Goal: Task Accomplishment & Management: Use online tool/utility

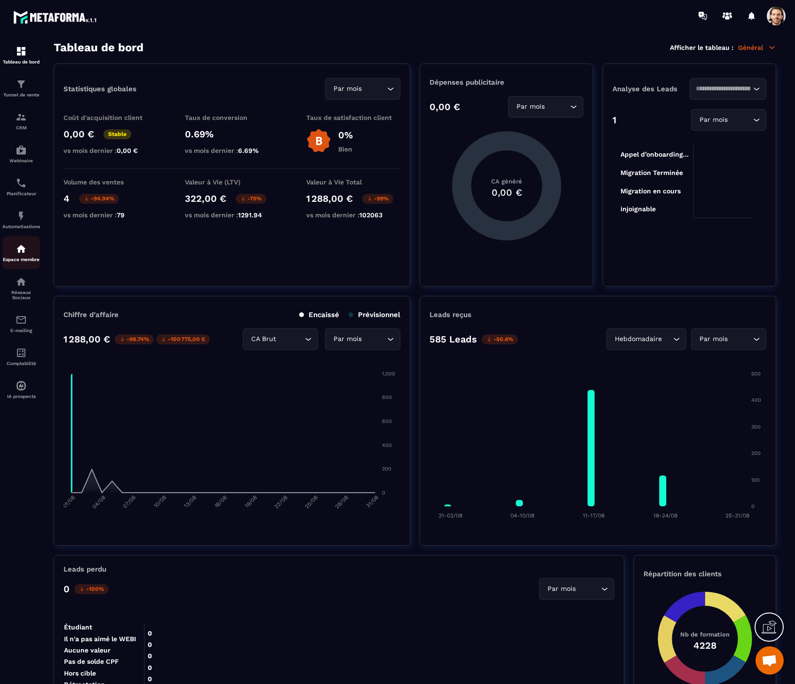
click at [22, 247] on img at bounding box center [21, 248] width 11 height 11
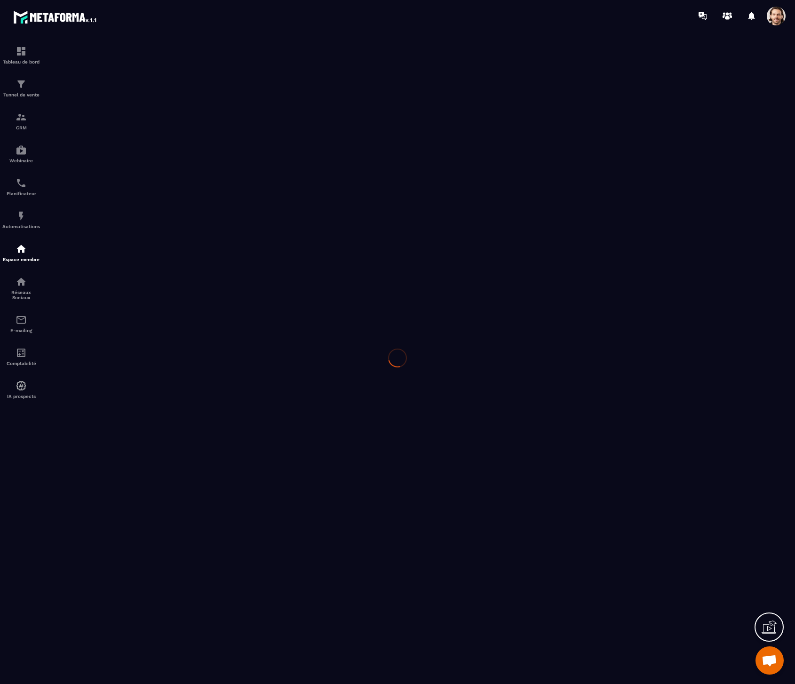
click at [24, 222] on div at bounding box center [397, 358] width 795 height 652
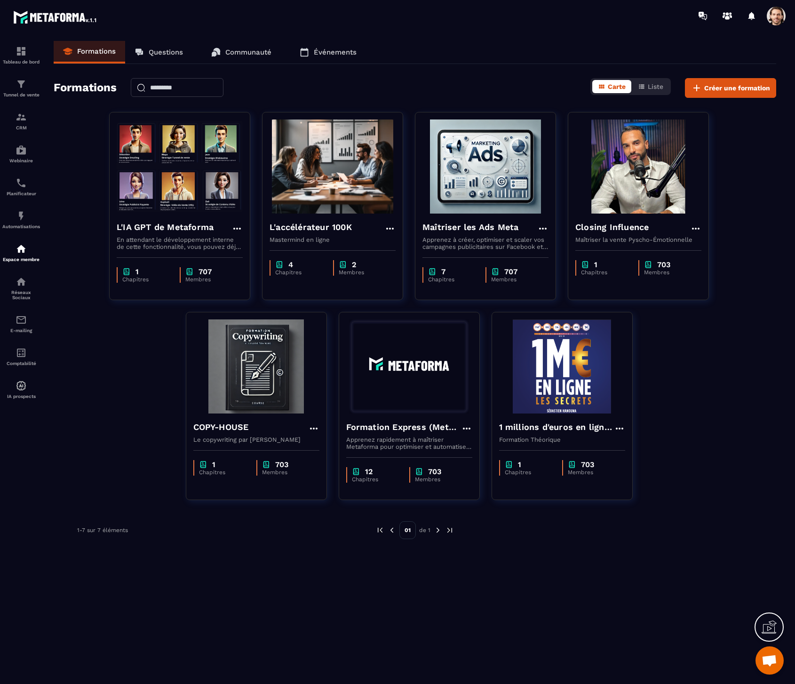
click at [0, 0] on img at bounding box center [0, 0] width 0 height 0
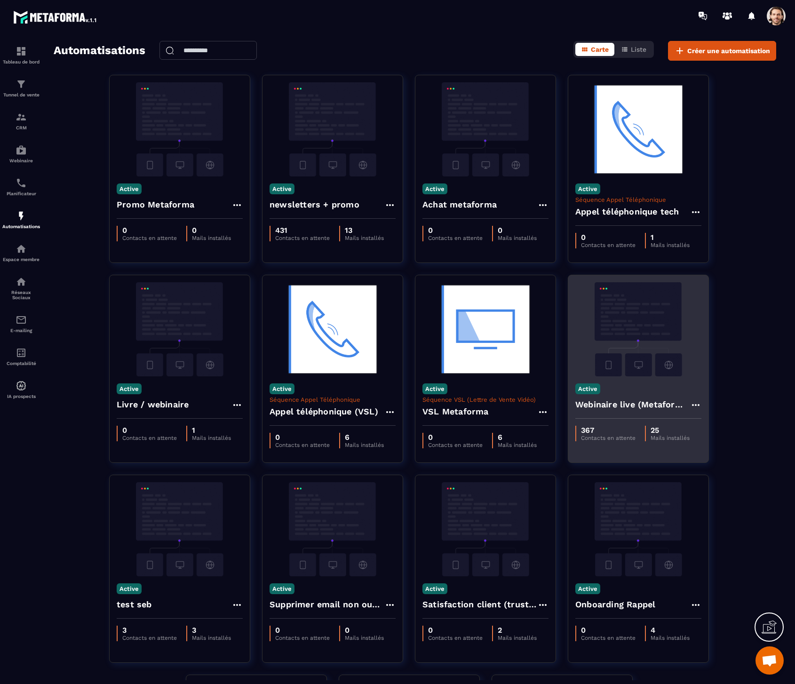
click at [622, 403] on h4 "Webinaire live (Metaforma)" at bounding box center [632, 404] width 115 height 13
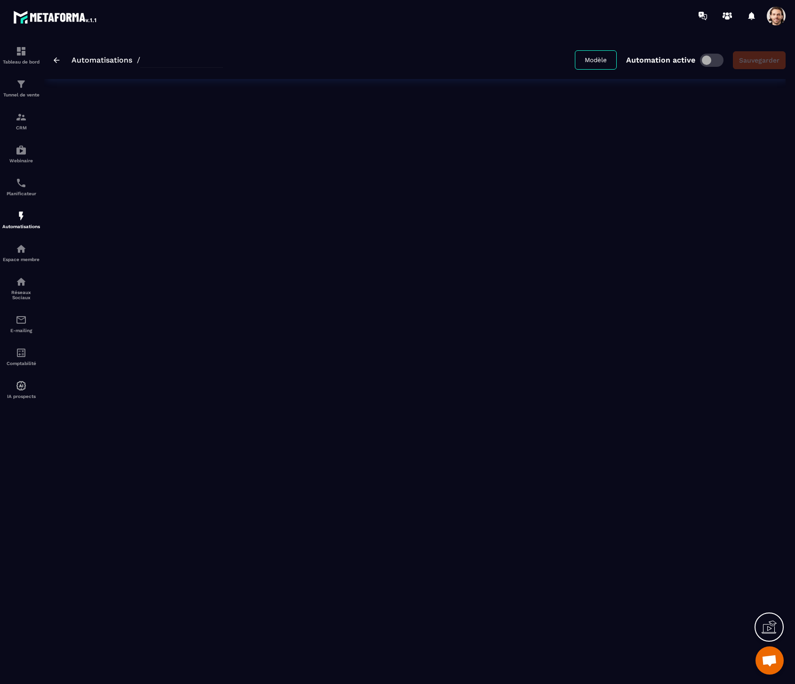
type input "**********"
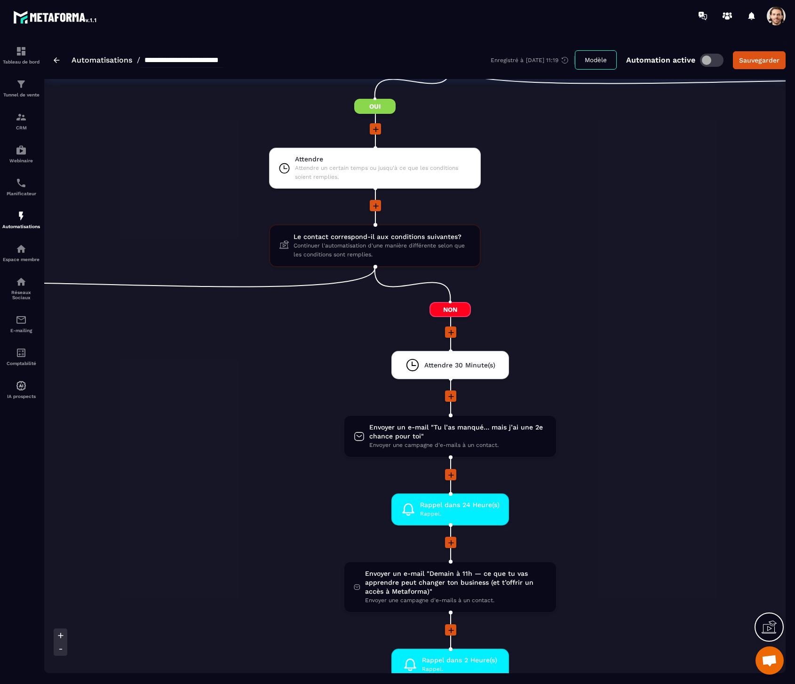
scroll to position [1347, 0]
